Goal: Find specific page/section

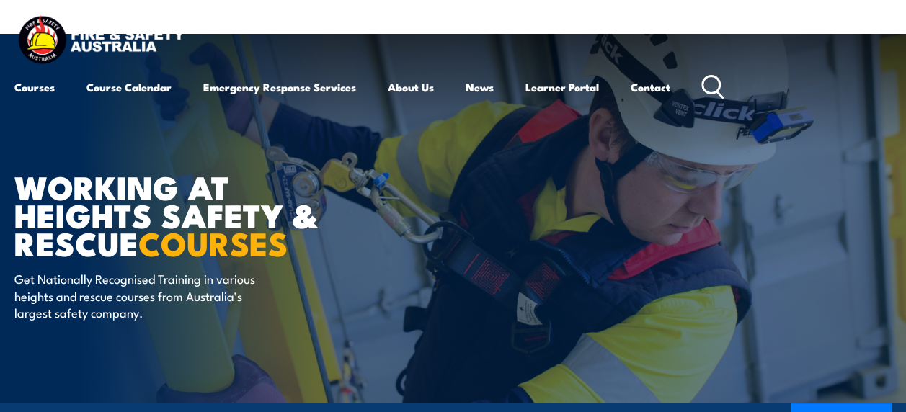
click at [715, 82] on icon at bounding box center [713, 87] width 23 height 24
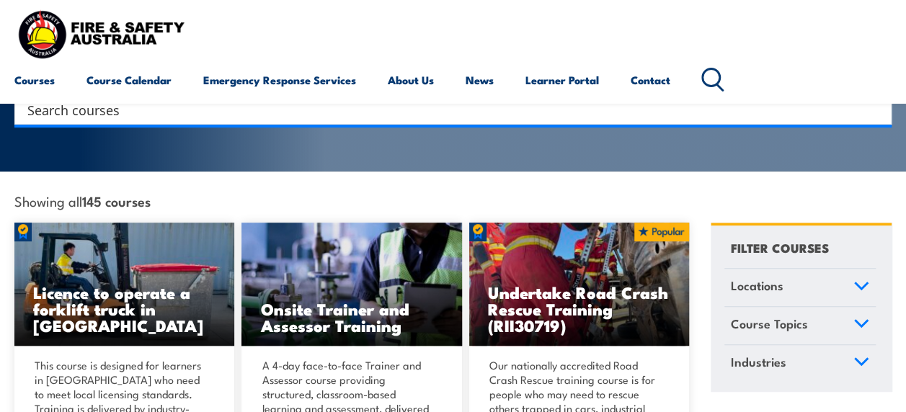
scroll to position [216, 0]
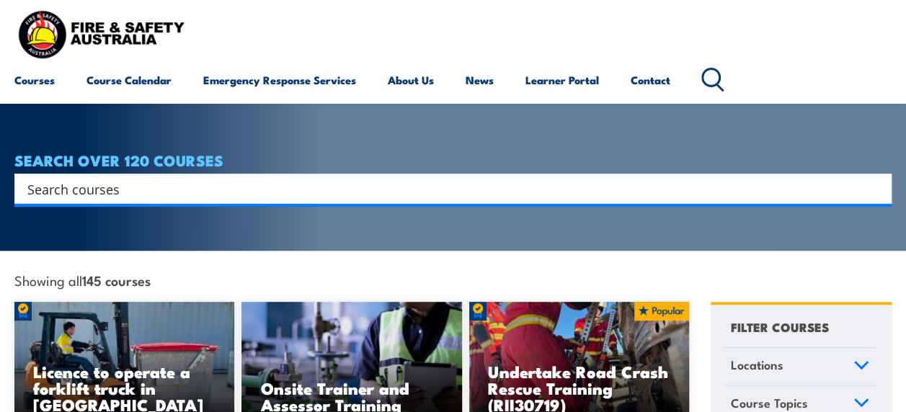
click at [152, 178] on input "Search input" at bounding box center [443, 189] width 833 height 22
paste input "22WSAH159804"
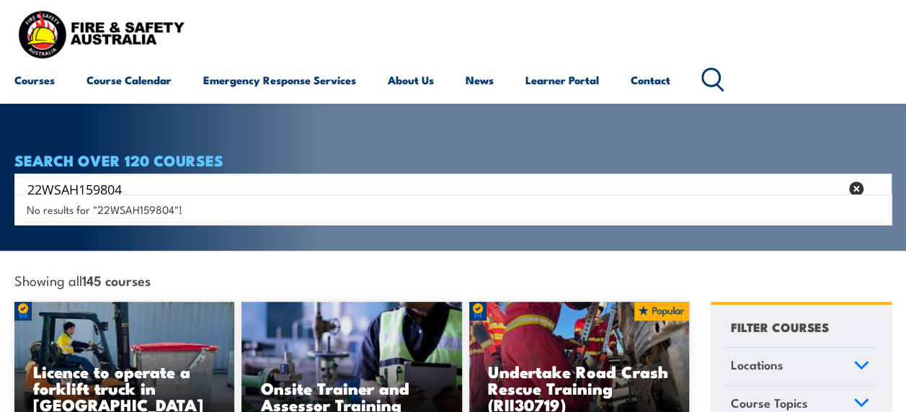
type input "22WSAH159804"
